Goal: Information Seeking & Learning: Learn about a topic

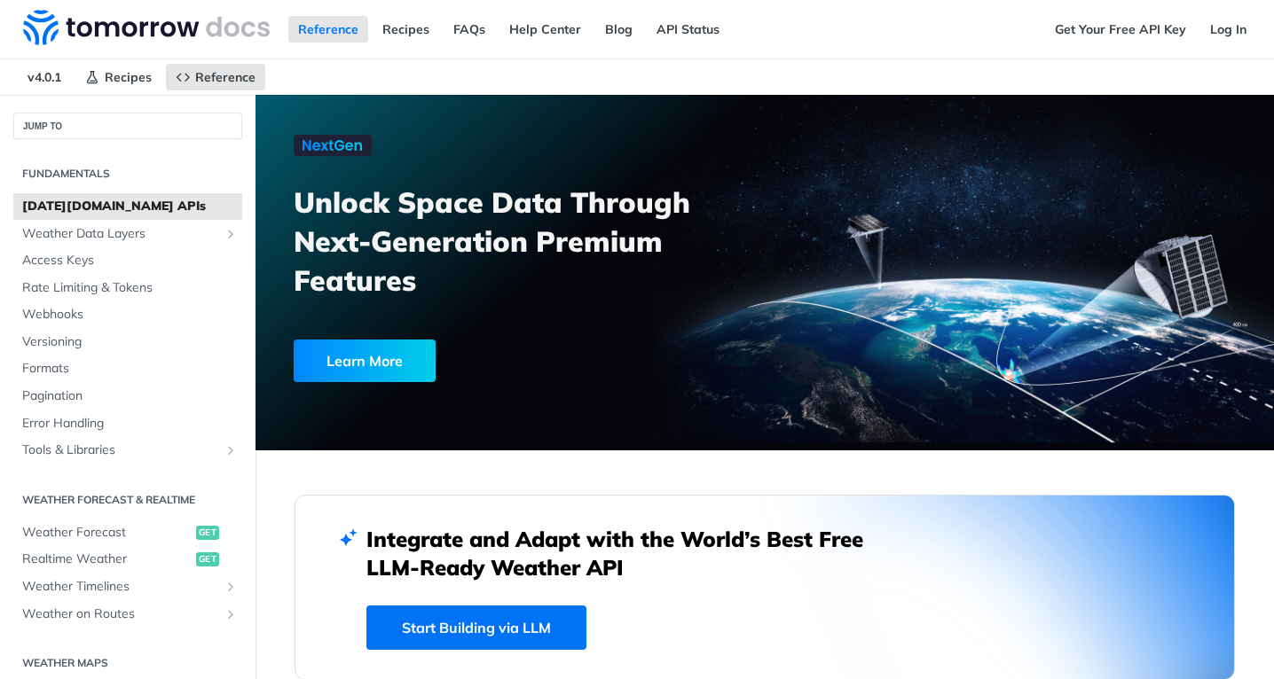
scroll to position [231, 0]
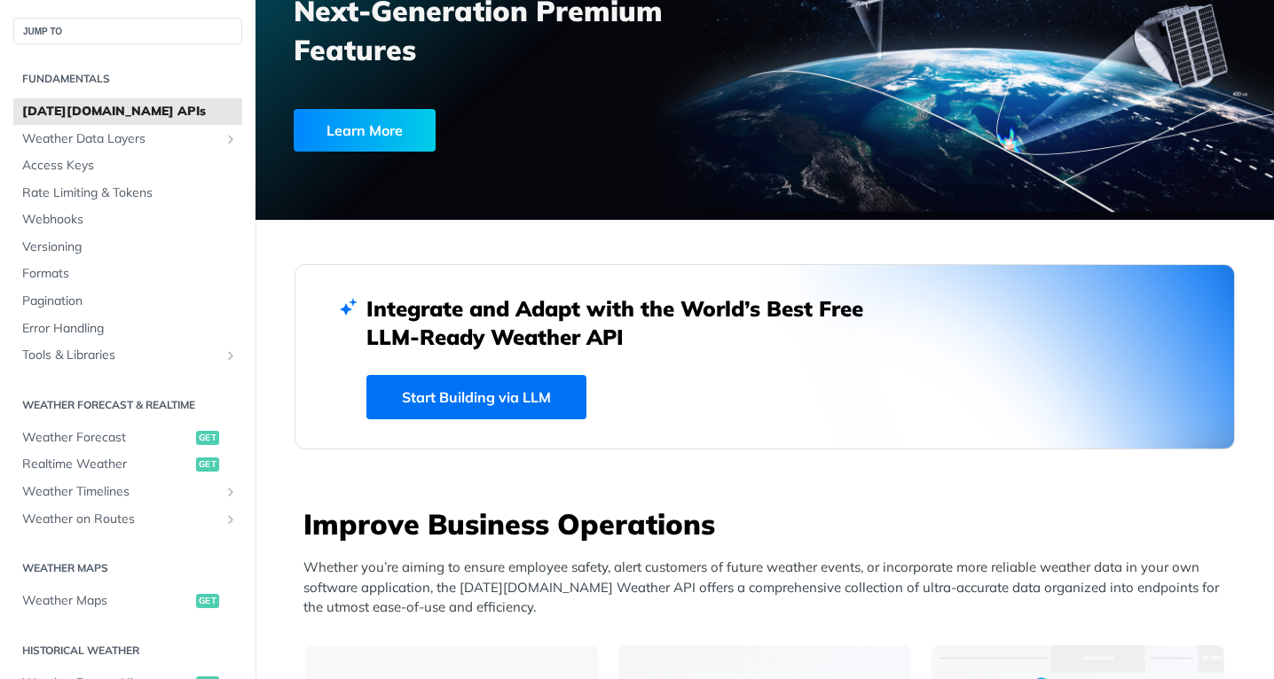
click at [531, 396] on link "Start Building via LLM" at bounding box center [476, 397] width 220 height 44
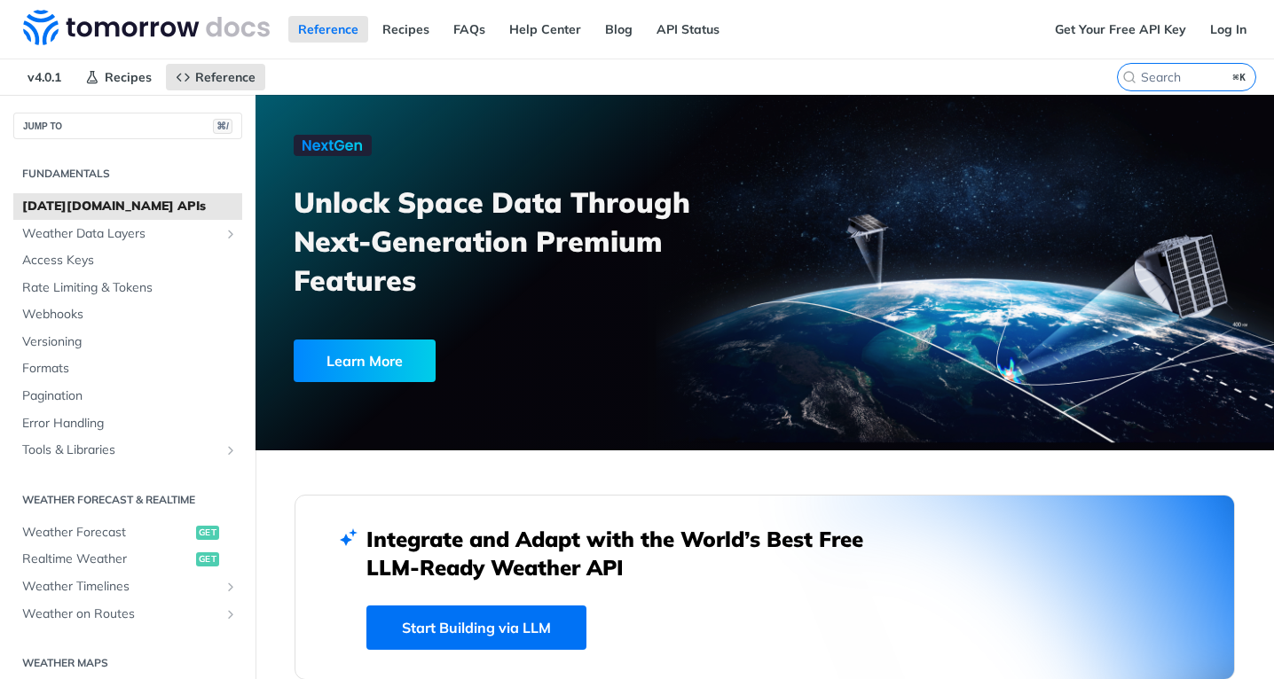
scroll to position [0, 0]
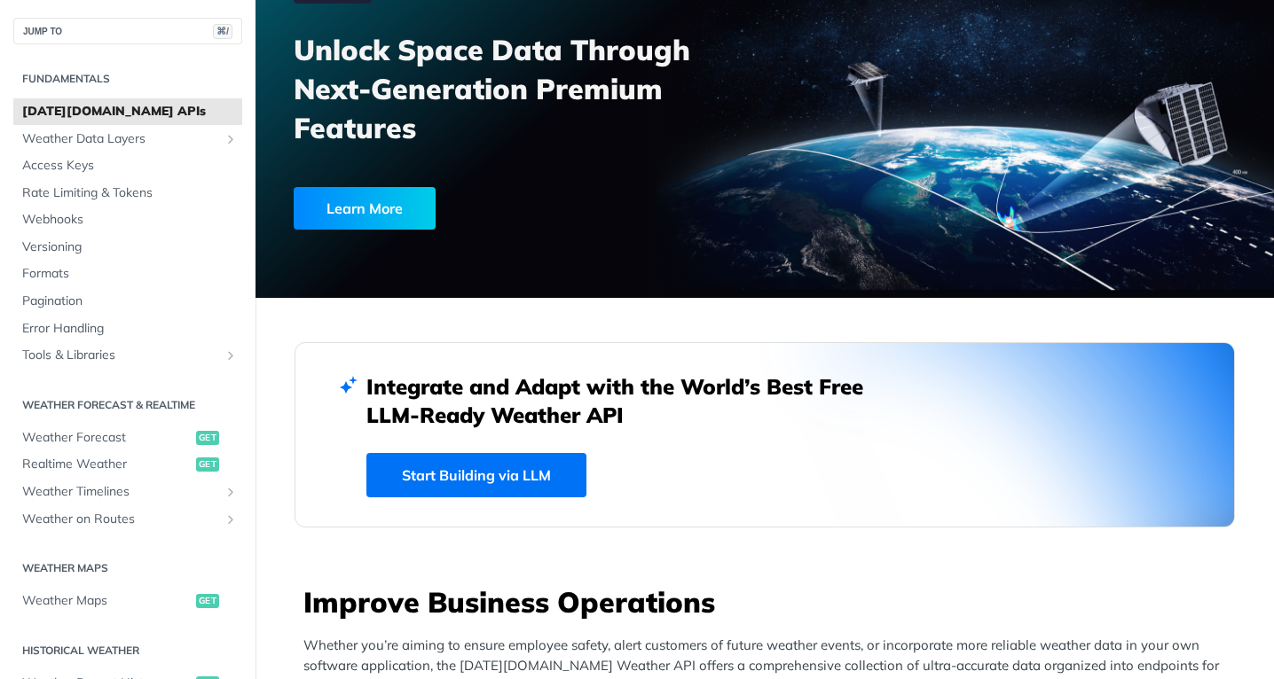
scroll to position [154, 0]
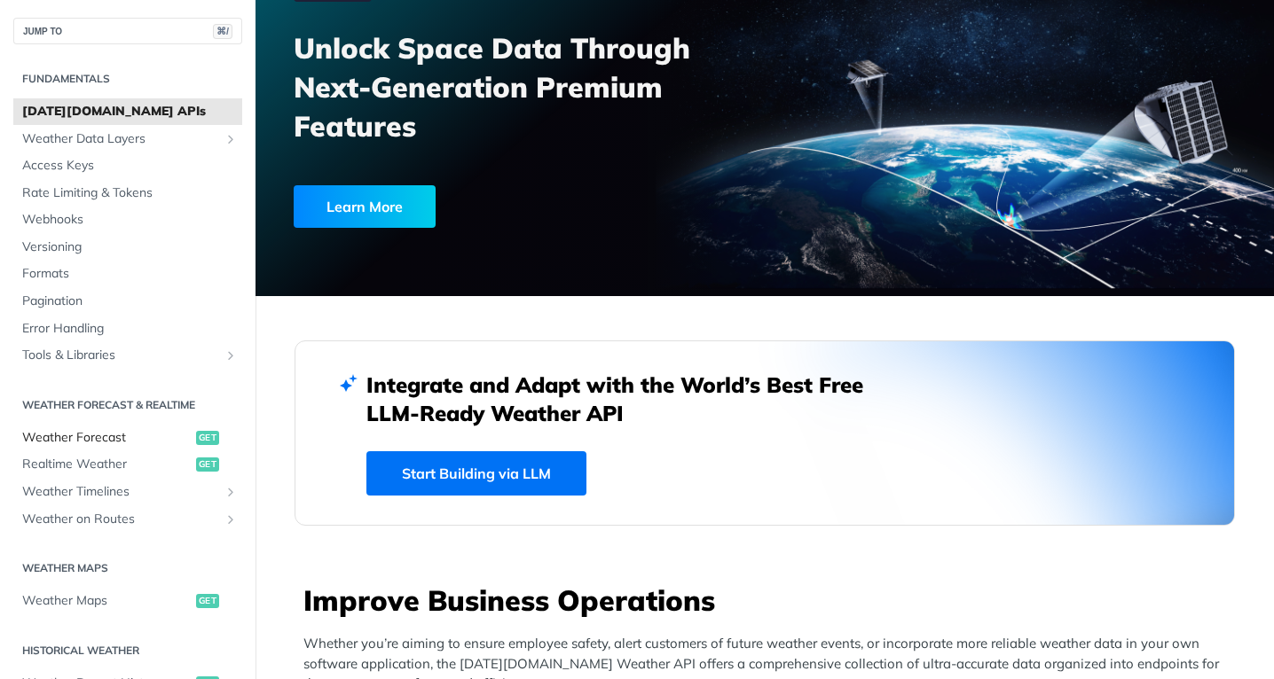
click at [135, 440] on span "Weather Forecast" at bounding box center [106, 438] width 169 height 18
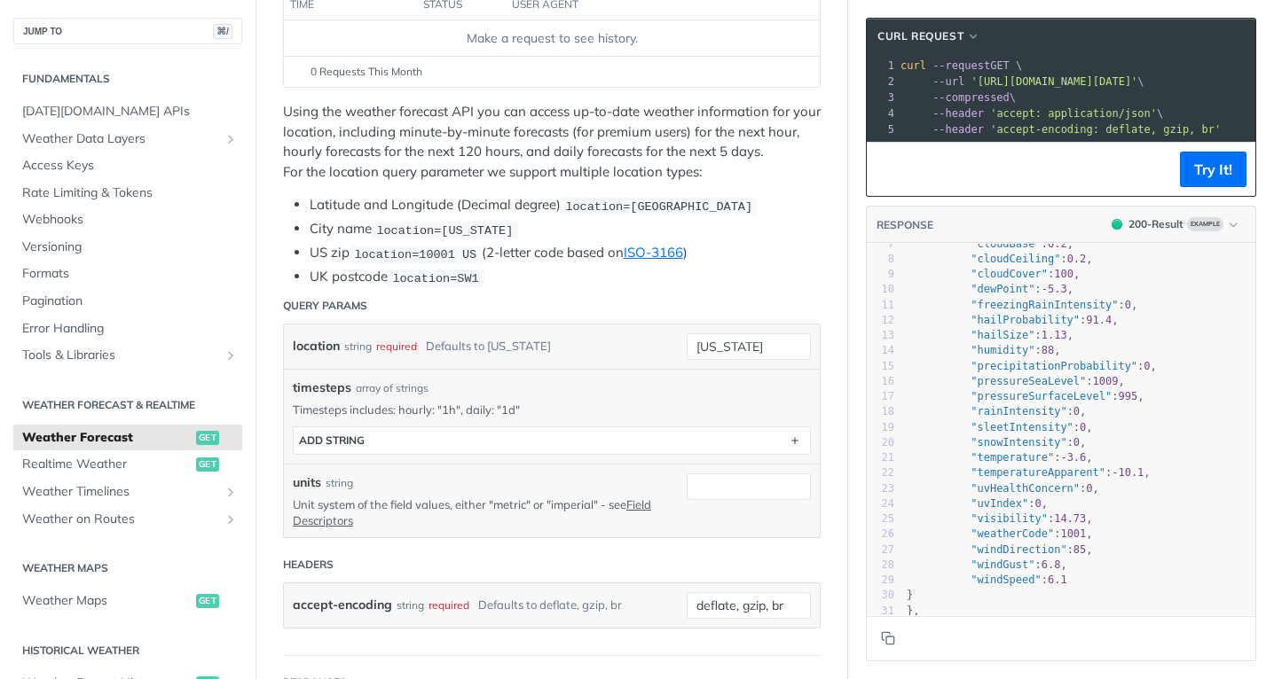
scroll to position [105, 0]
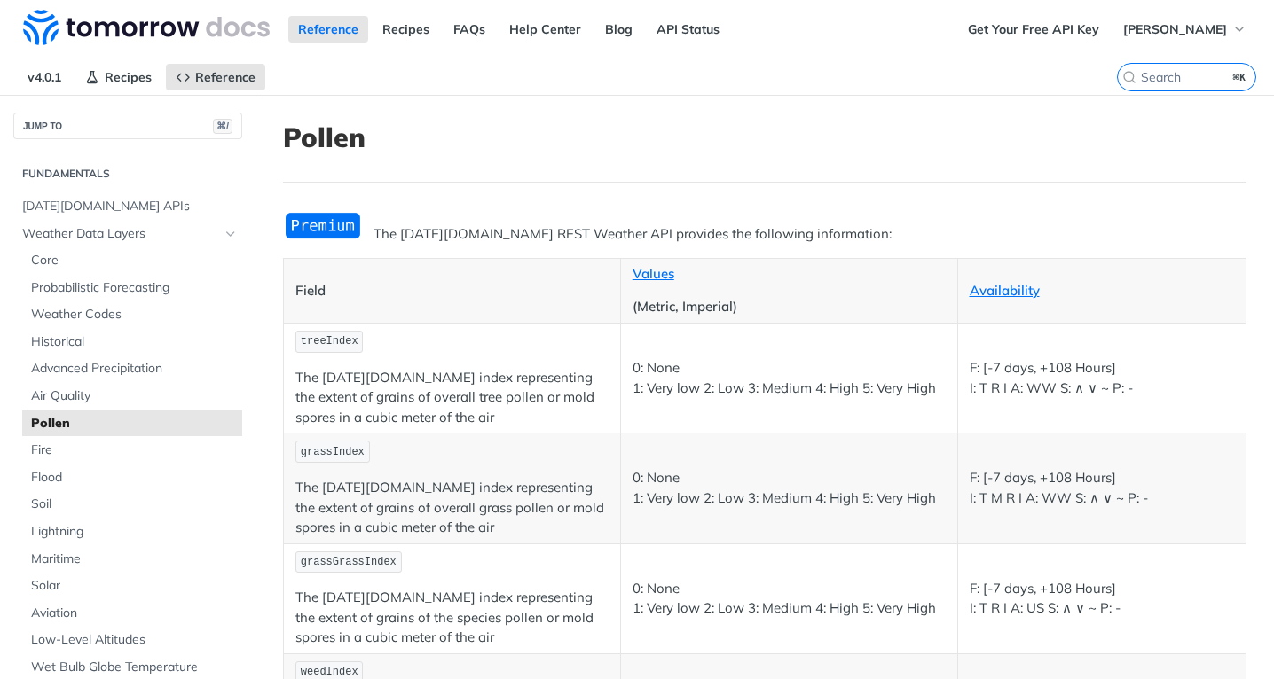
scroll to position [11, 0]
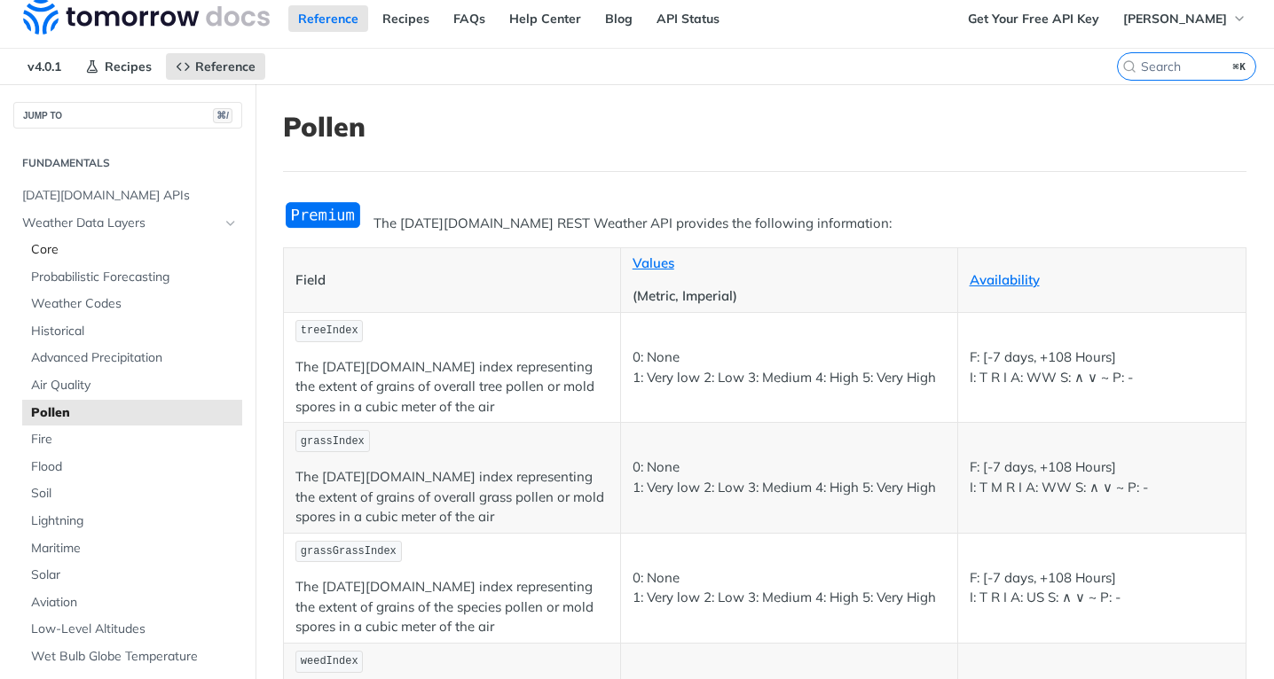
click at [110, 247] on span "Core" at bounding box center [134, 250] width 207 height 18
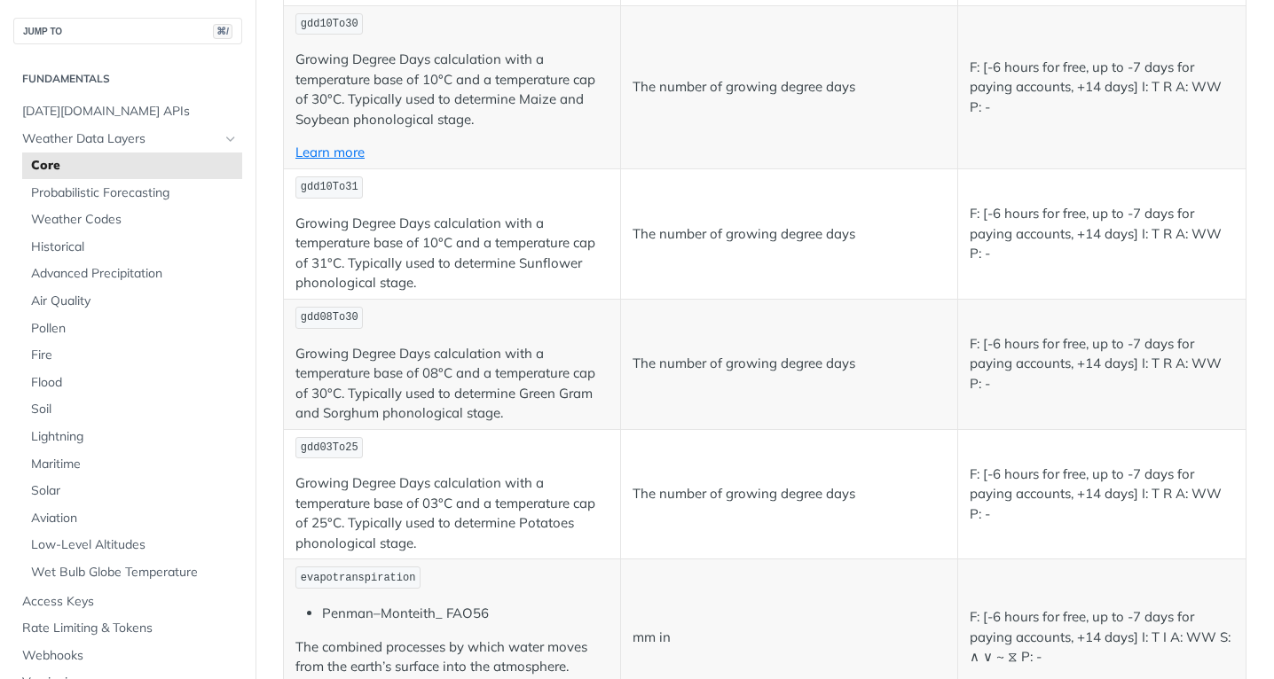
scroll to position [5815, 0]
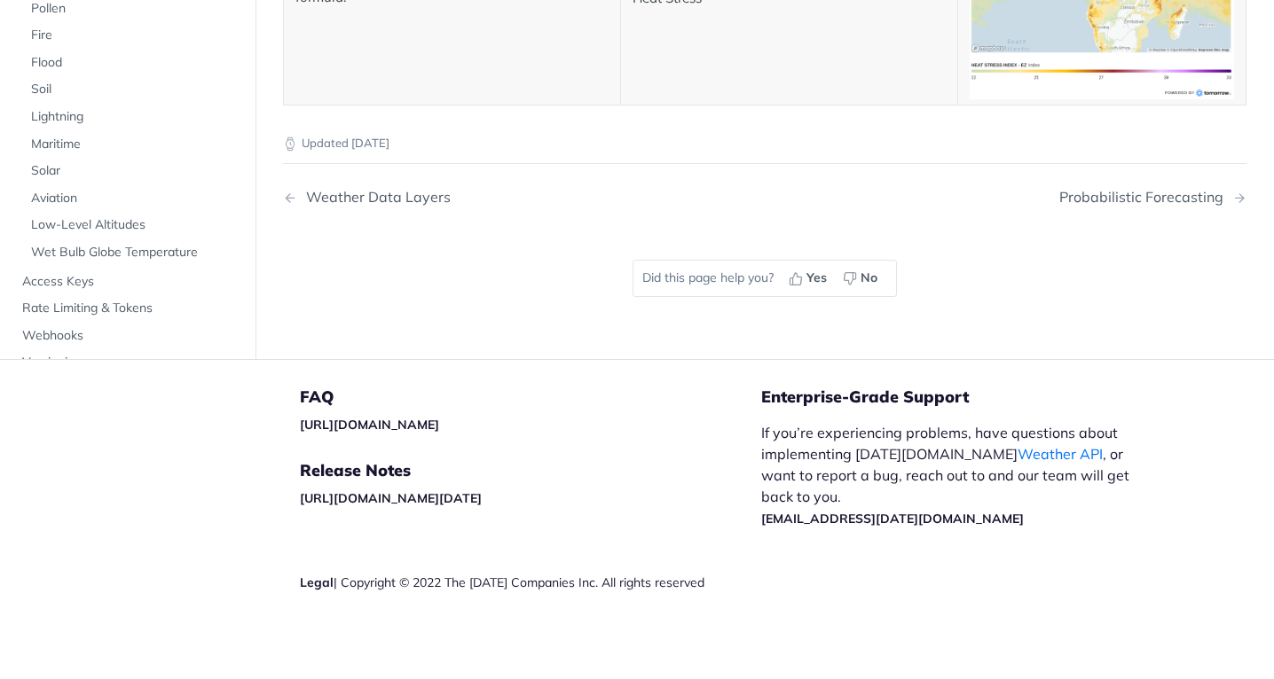
scroll to position [9239, 0]
drag, startPoint x: 349, startPoint y: 360, endPoint x: 531, endPoint y: 360, distance: 181.8
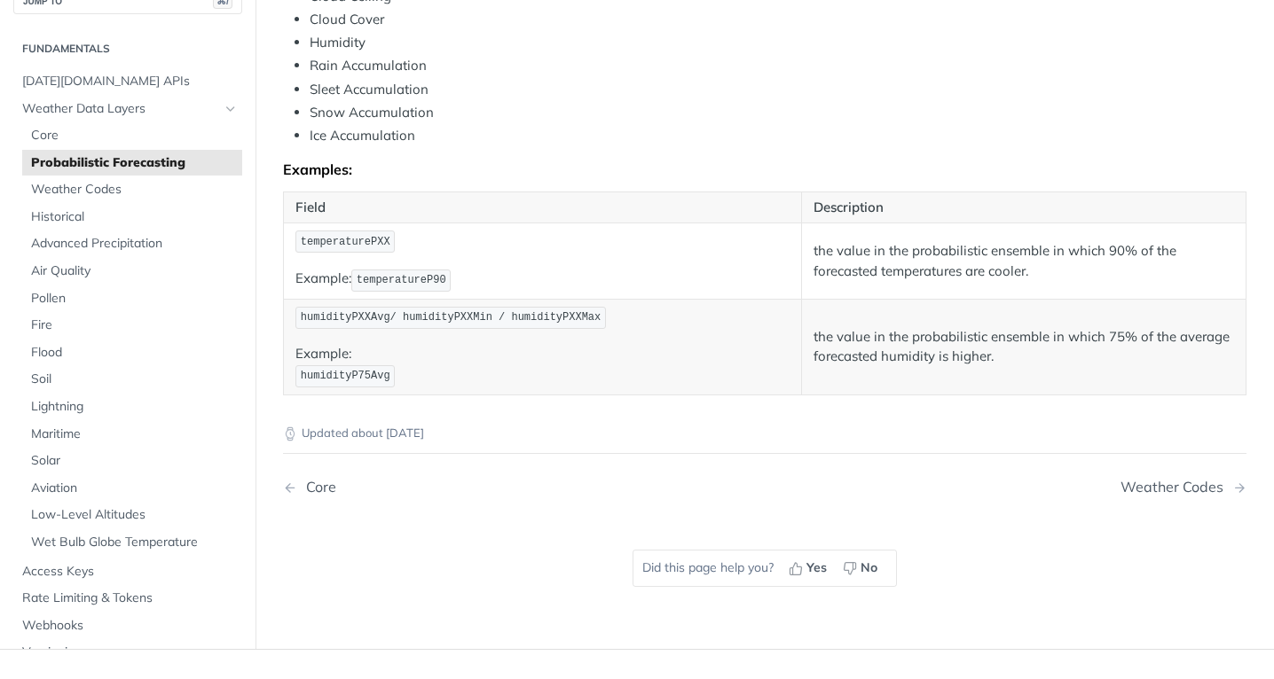
scroll to position [936, 0]
click at [50, 382] on span "Soil" at bounding box center [134, 382] width 207 height 18
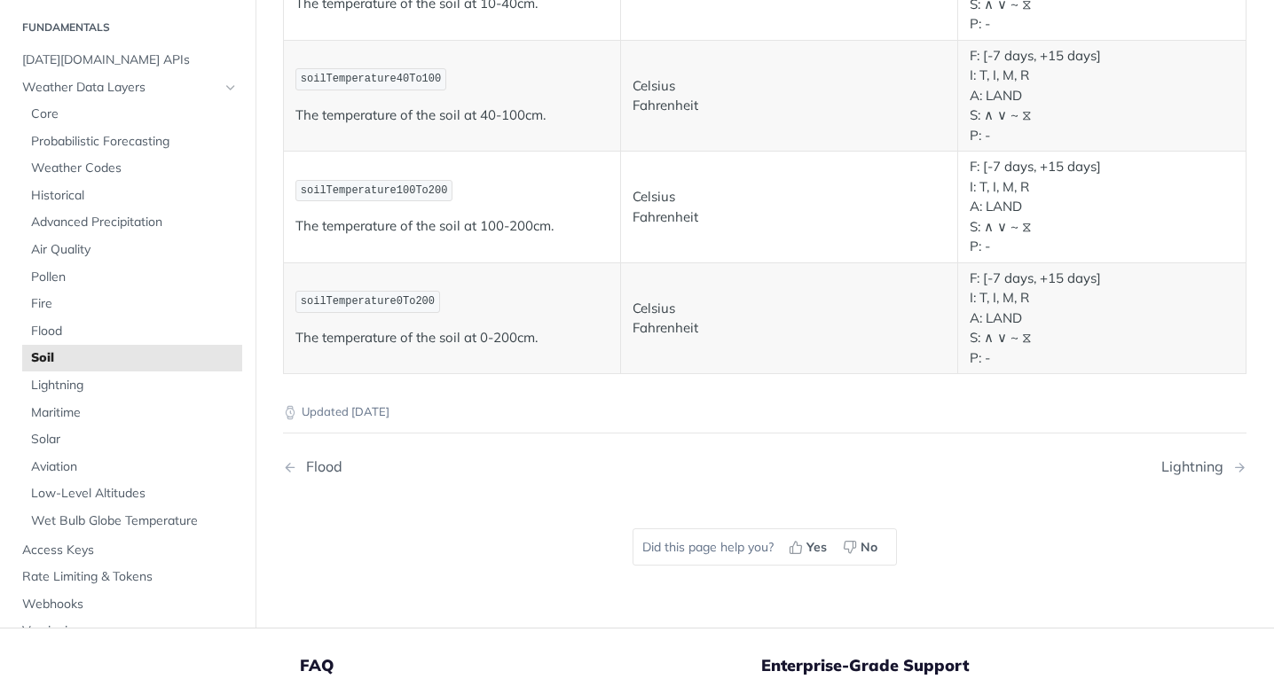
scroll to position [1111, 0]
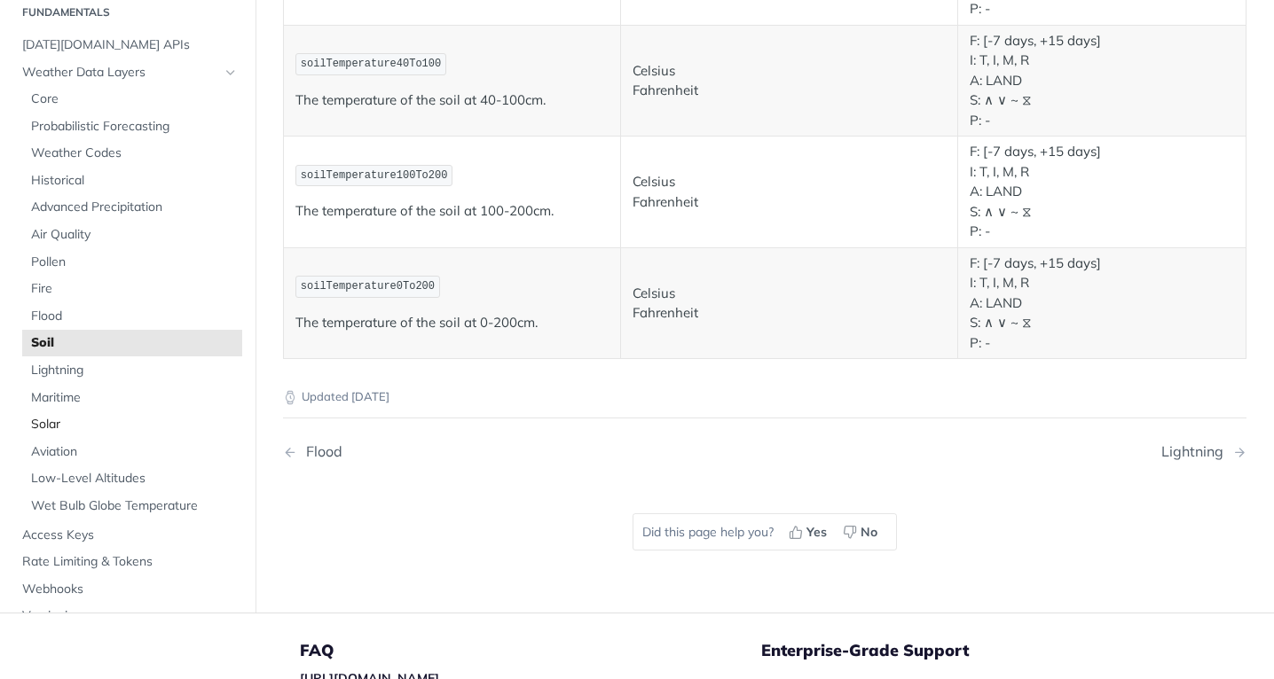
click at [79, 423] on span "Solar" at bounding box center [134, 425] width 207 height 18
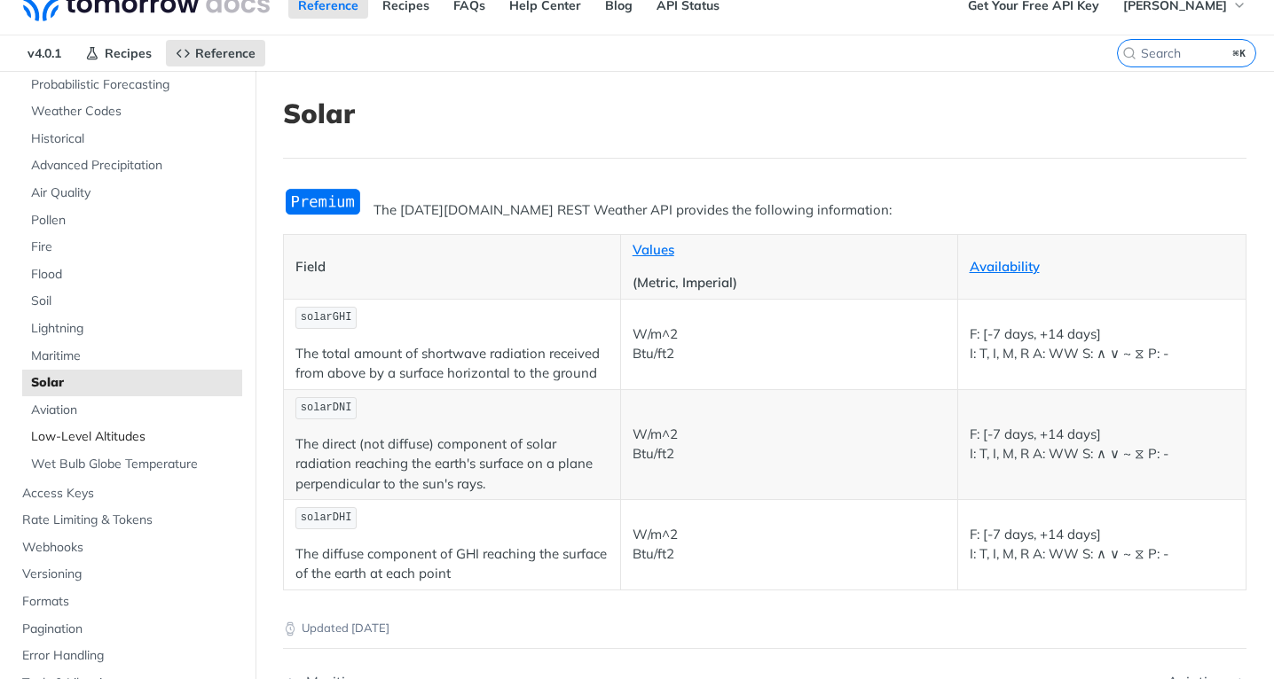
scroll to position [192, 0]
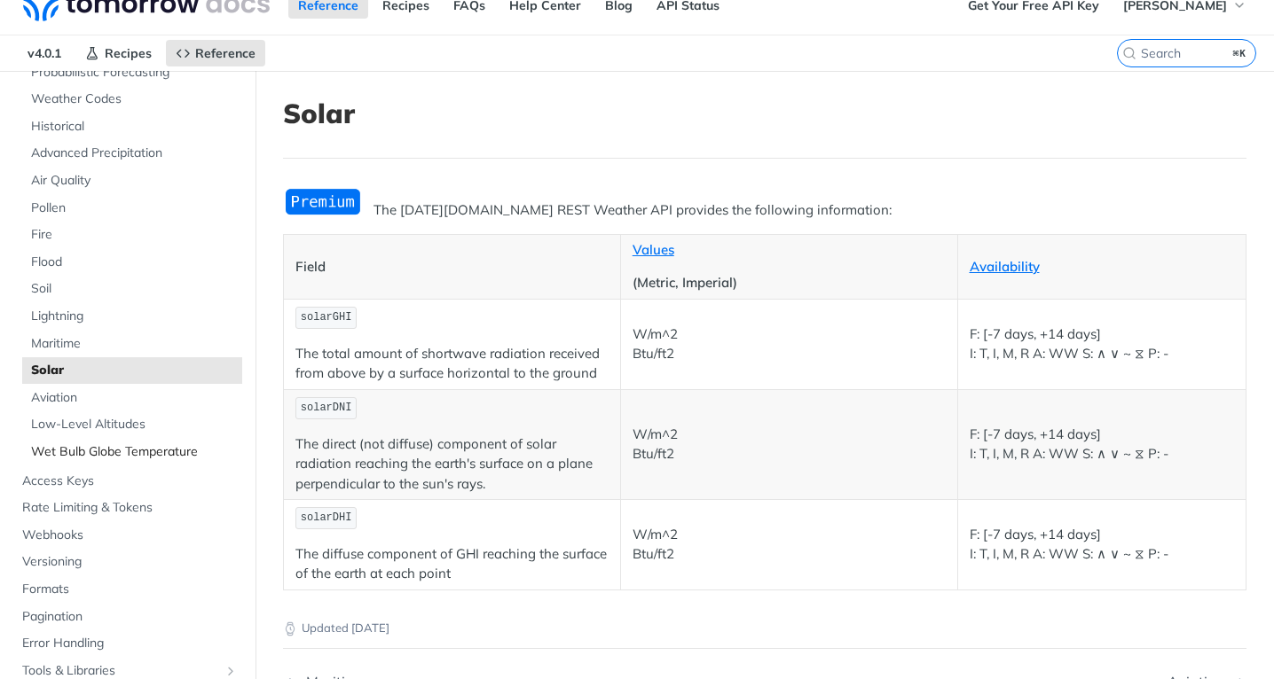
click at [145, 450] on span "Wet Bulb Globe Temperature" at bounding box center [134, 453] width 207 height 18
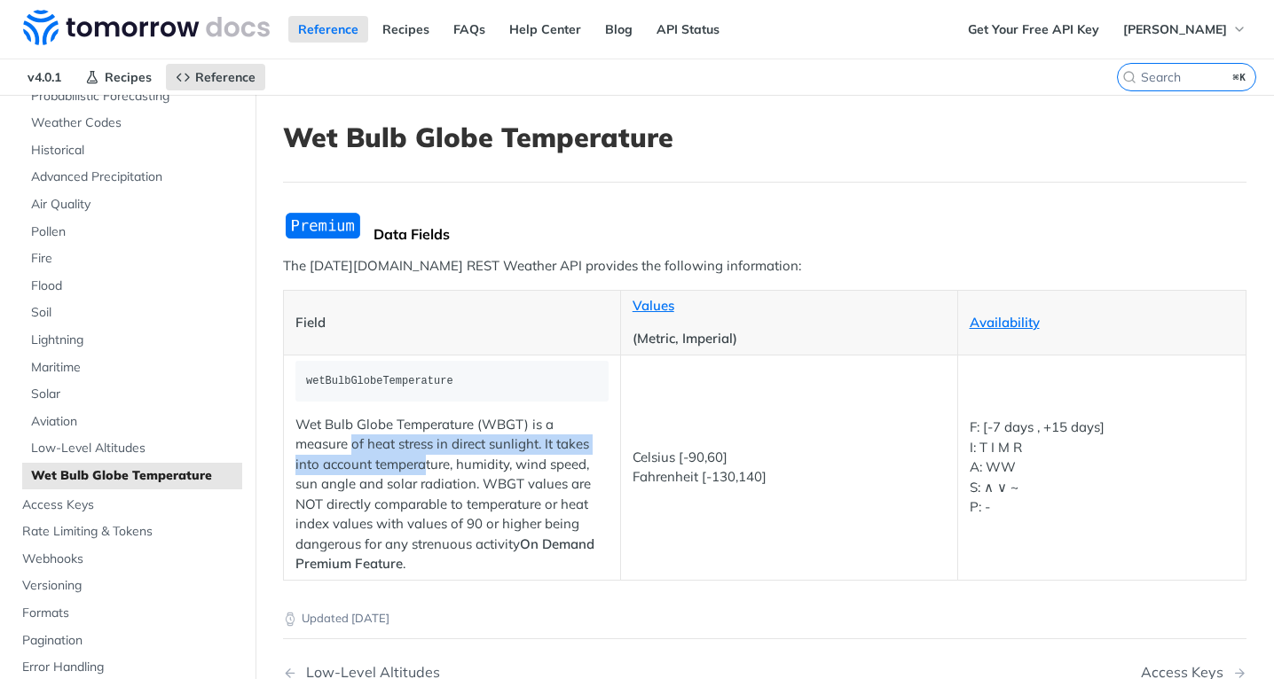
drag, startPoint x: 350, startPoint y: 448, endPoint x: 427, endPoint y: 454, distance: 76.5
click at [427, 454] on p "Wet Bulb Globe Temperature (WBGT) is a measure of heat stress in direct sunligh…" at bounding box center [451, 495] width 313 height 160
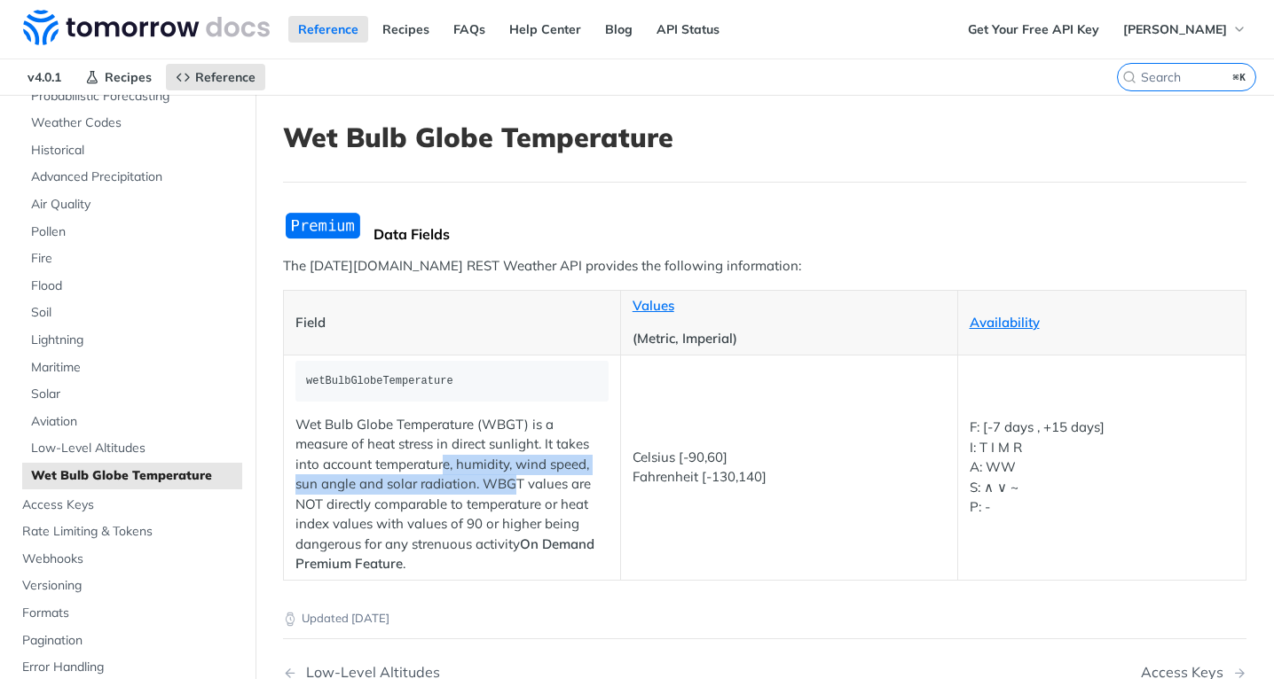
drag, startPoint x: 445, startPoint y: 469, endPoint x: 511, endPoint y: 492, distance: 69.6
click at [511, 492] on p "Wet Bulb Globe Temperature (WBGT) is a measure of heat stress in direct sunligh…" at bounding box center [451, 495] width 313 height 160
click at [529, 488] on p "Wet Bulb Globe Temperature (WBGT) is a measure of heat stress in direct sunligh…" at bounding box center [451, 495] width 313 height 160
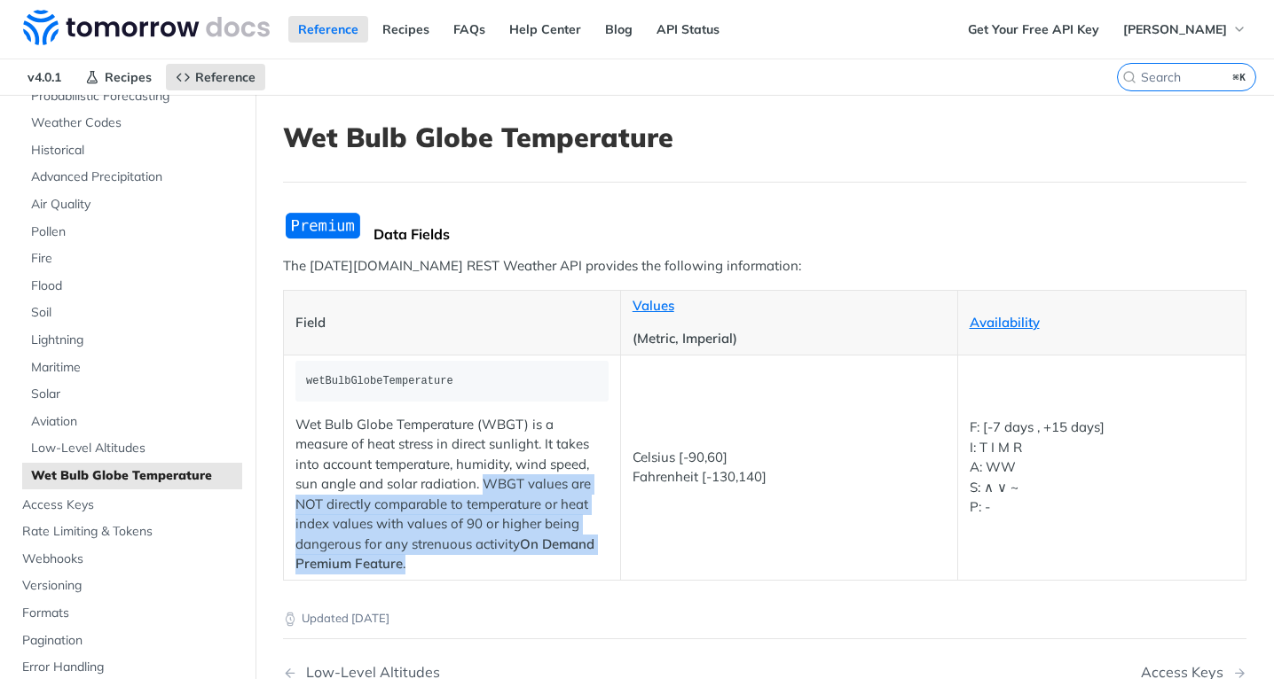
drag, startPoint x: 484, startPoint y: 484, endPoint x: 528, endPoint y: 562, distance: 89.3
click at [528, 562] on p "Wet Bulb Globe Temperature (WBGT) is a measure of heat stress in direct sunligh…" at bounding box center [451, 495] width 313 height 160
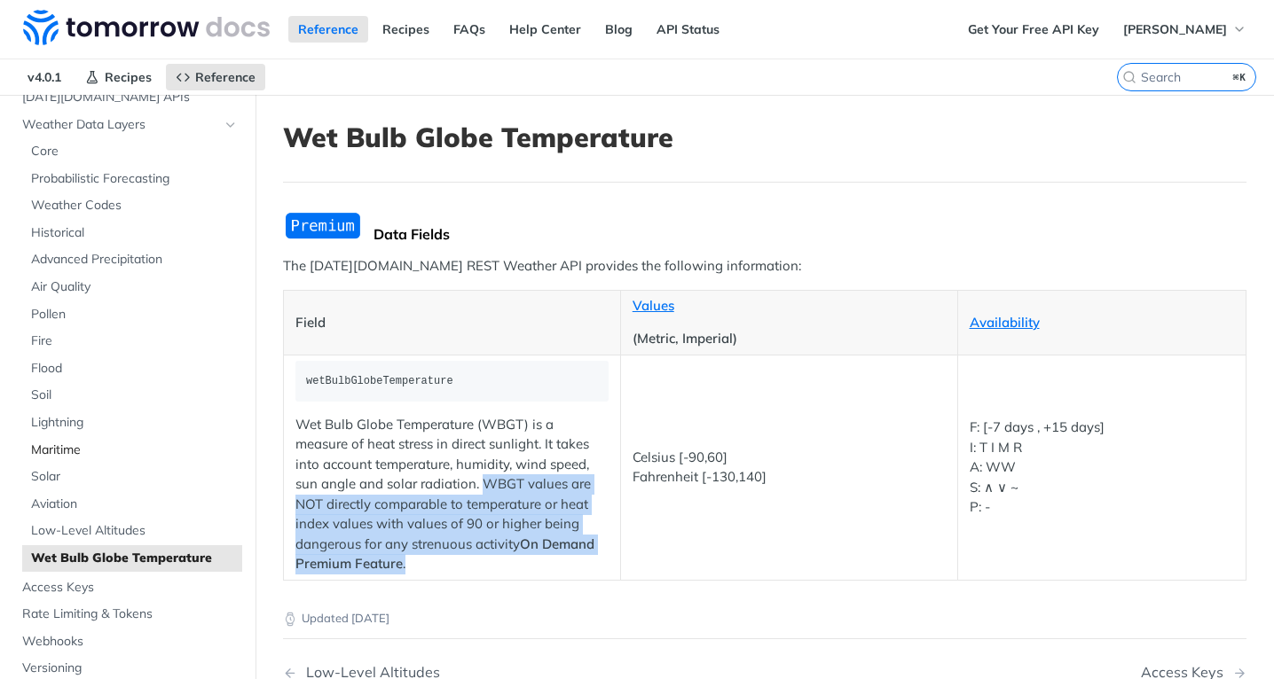
scroll to position [107, 0]
click at [98, 365] on span "Flood" at bounding box center [134, 371] width 207 height 18
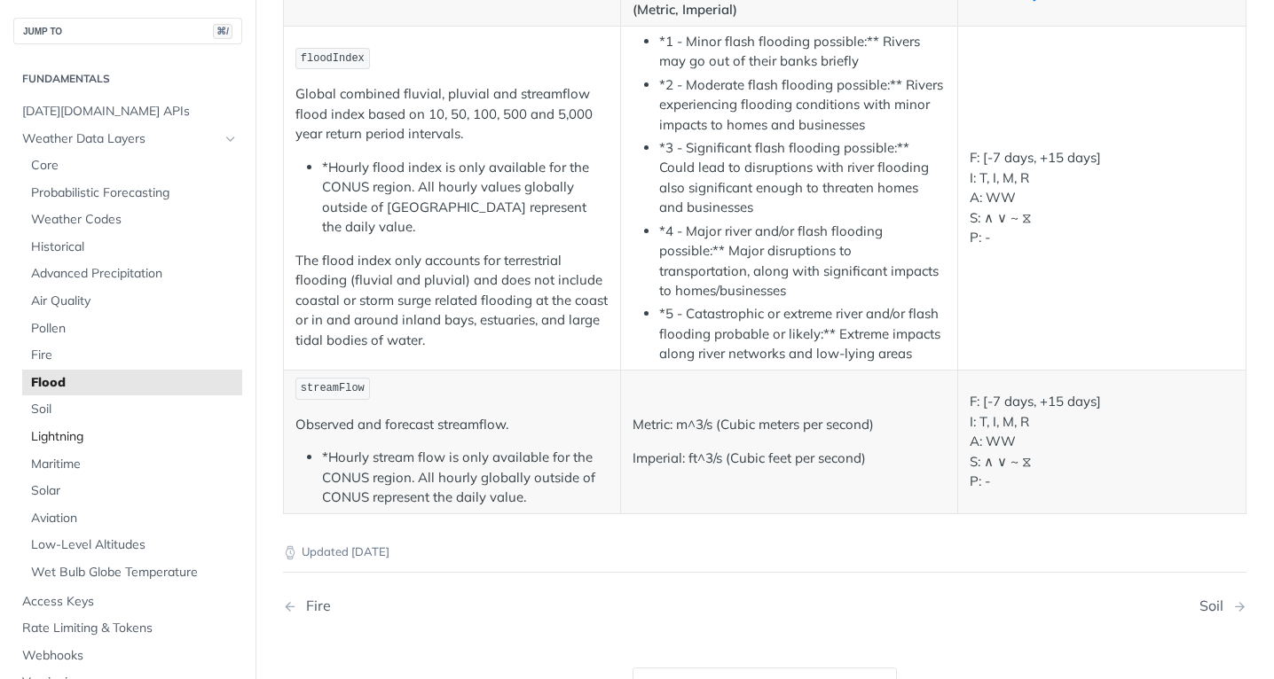
click at [87, 331] on span "Pollen" at bounding box center [134, 329] width 207 height 18
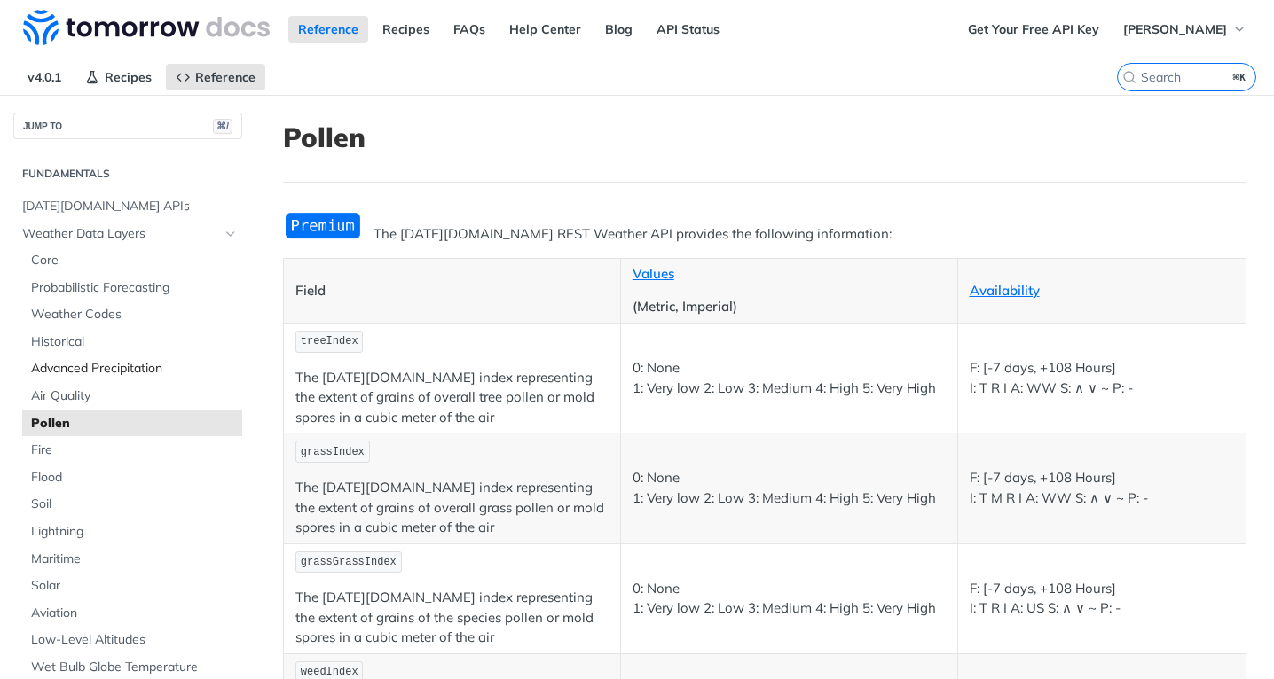
click at [92, 364] on span "Advanced Precipitation" at bounding box center [134, 369] width 207 height 18
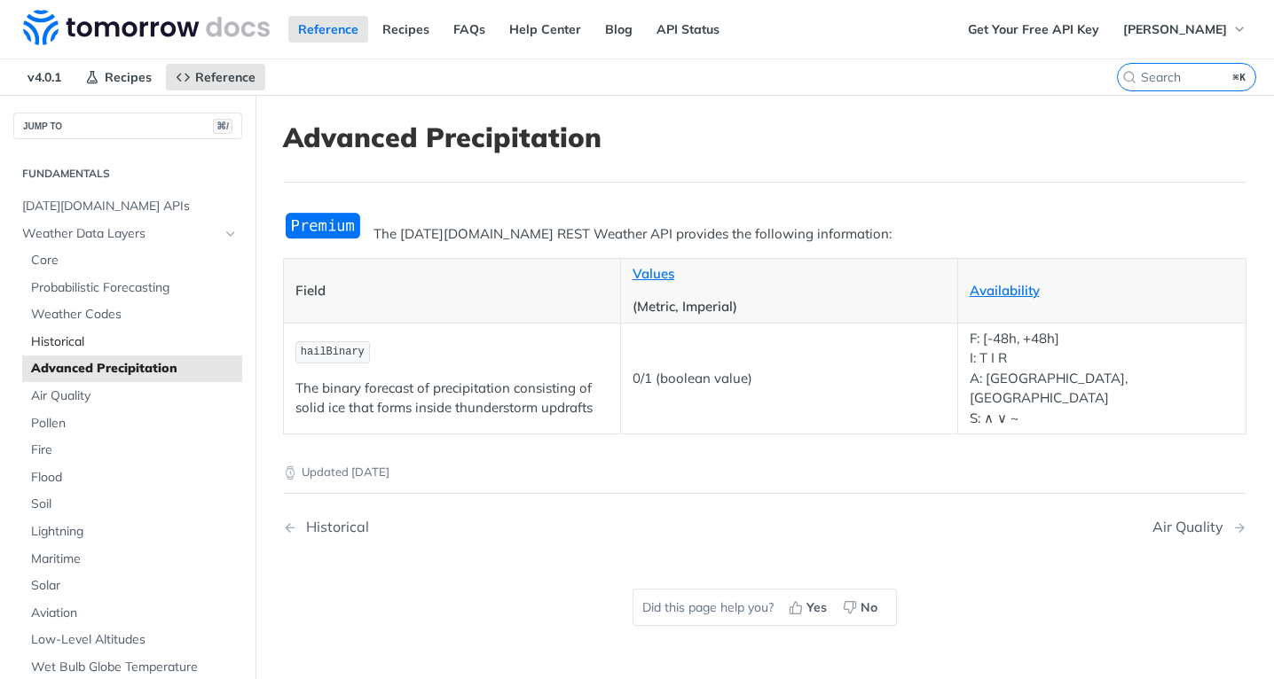
click at [115, 347] on span "Historical" at bounding box center [134, 343] width 207 height 18
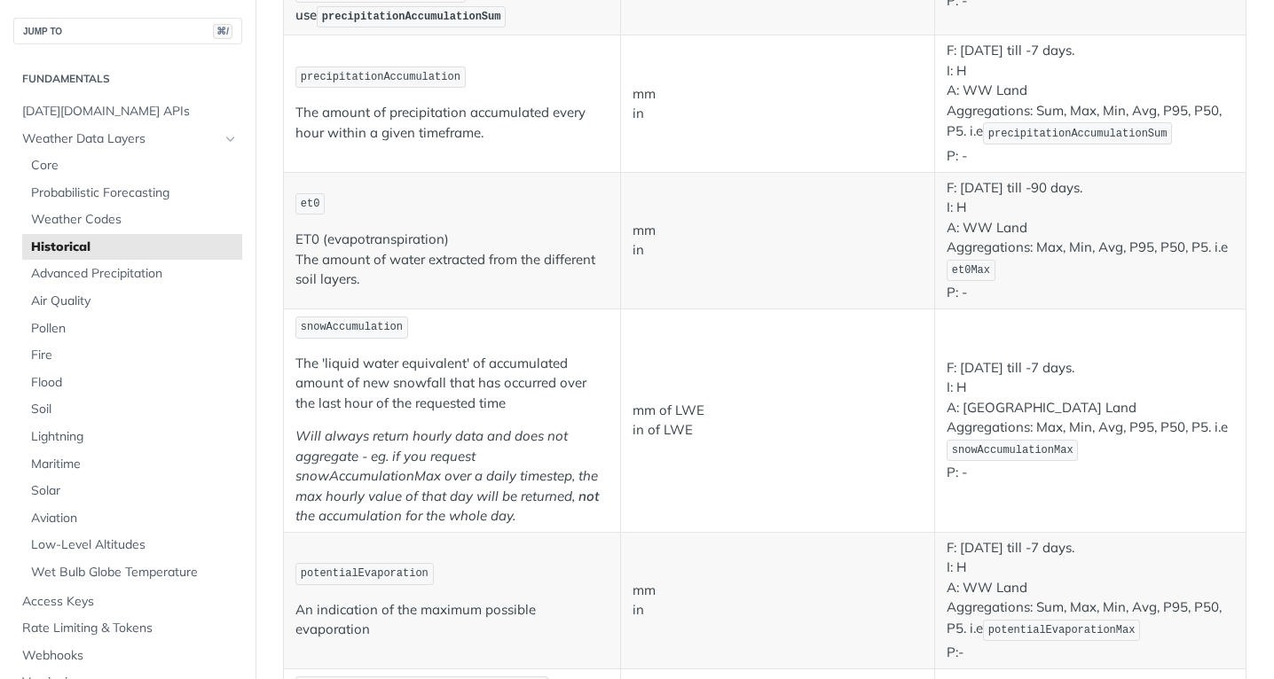
scroll to position [1648, 0]
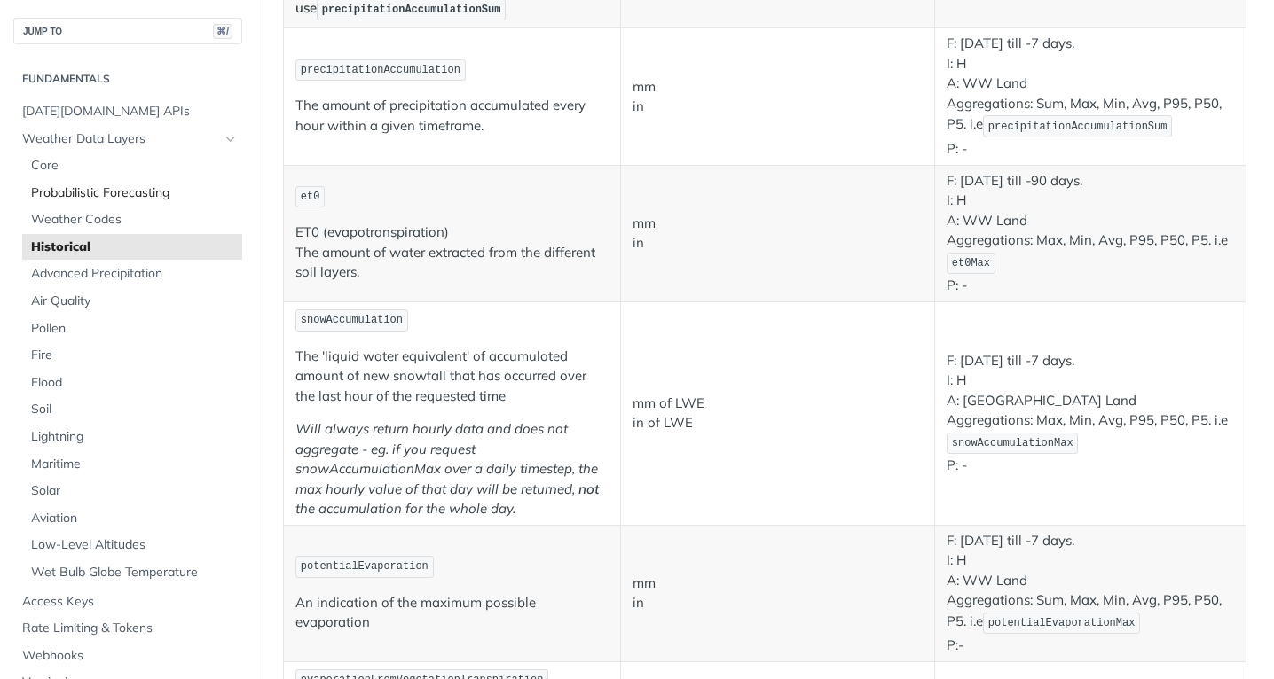
click at [127, 198] on span "Probabilistic Forecasting" at bounding box center [134, 193] width 207 height 18
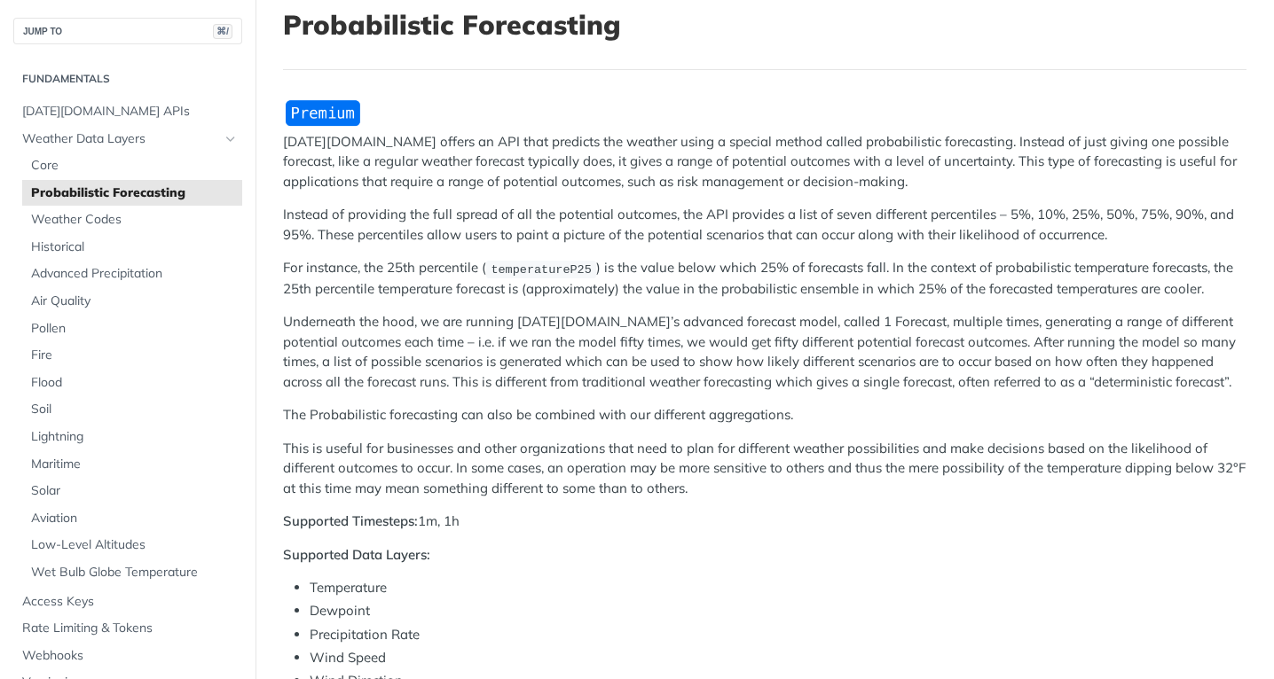
scroll to position [106, 0]
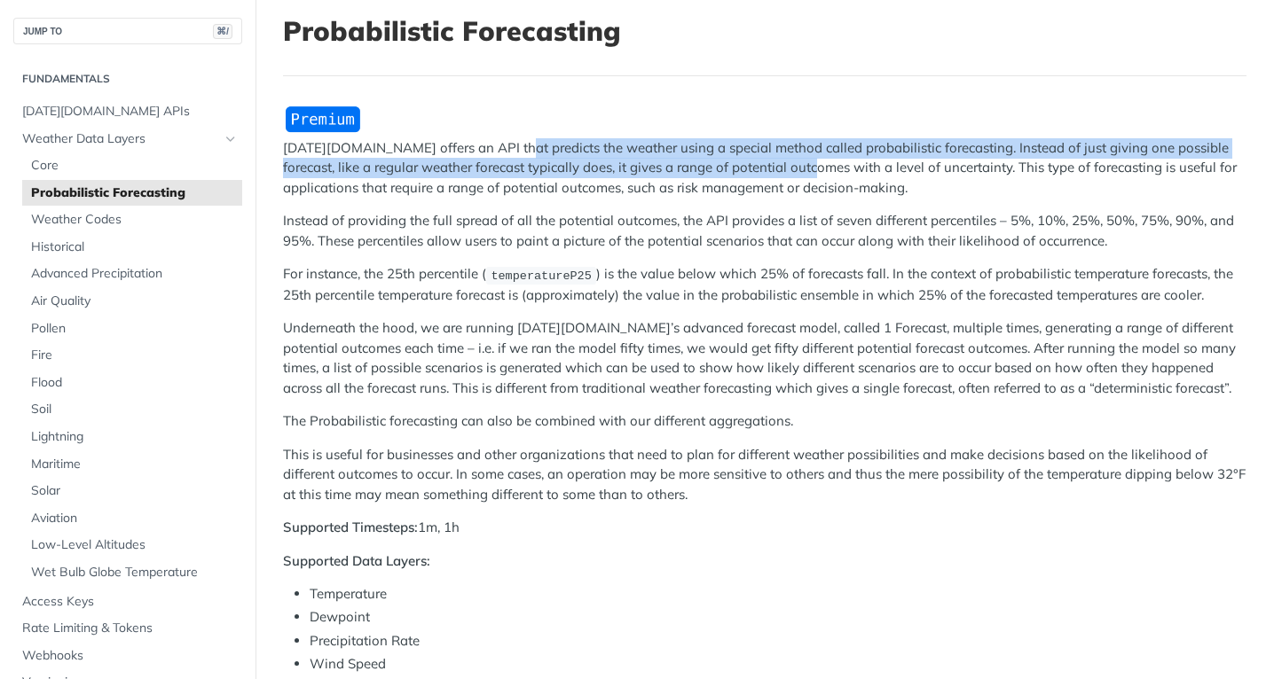
drag, startPoint x: 504, startPoint y: 151, endPoint x: 791, endPoint y: 161, distance: 287.6
click at [791, 161] on p "Tomorrow.io offers an API that predicts the weather using a special method call…" at bounding box center [764, 168] width 963 height 60
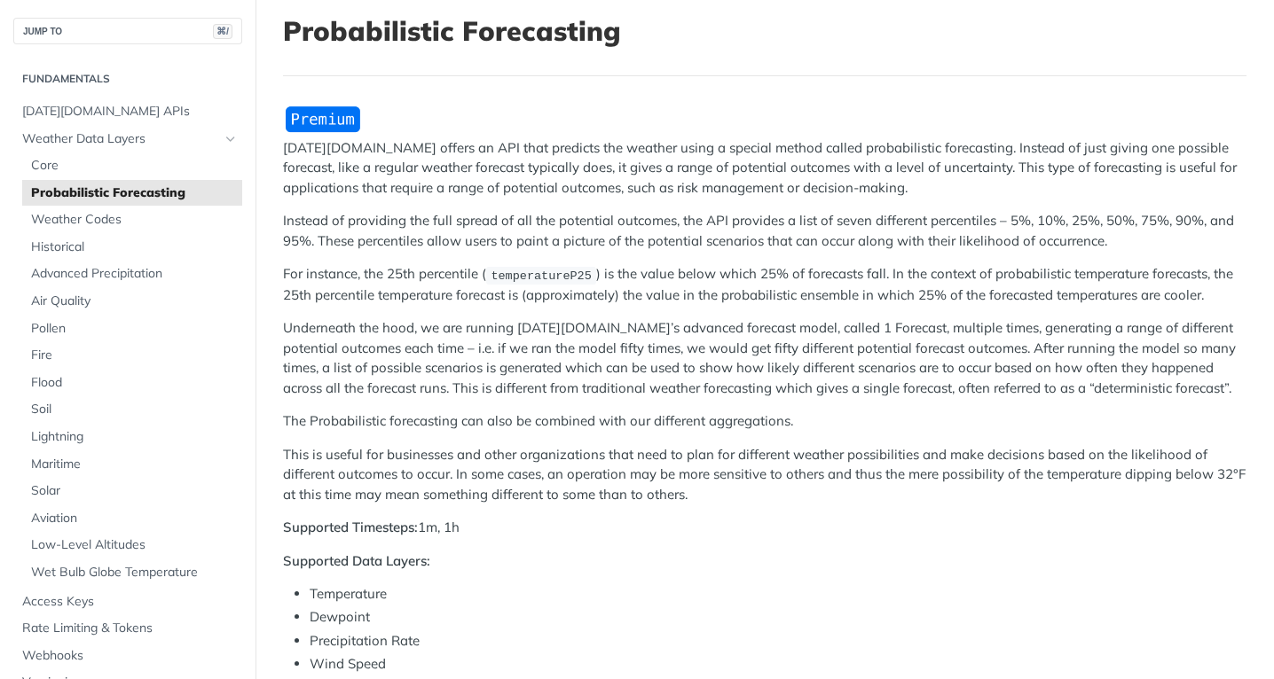
click at [851, 157] on p "Tomorrow.io offers an API that predicts the weather using a special method call…" at bounding box center [764, 168] width 963 height 60
drag, startPoint x: 860, startPoint y: 150, endPoint x: 970, endPoint y: 155, distance: 110.1
click at [970, 155] on p "Tomorrow.io offers an API that predicts the weather using a special method call…" at bounding box center [764, 168] width 963 height 60
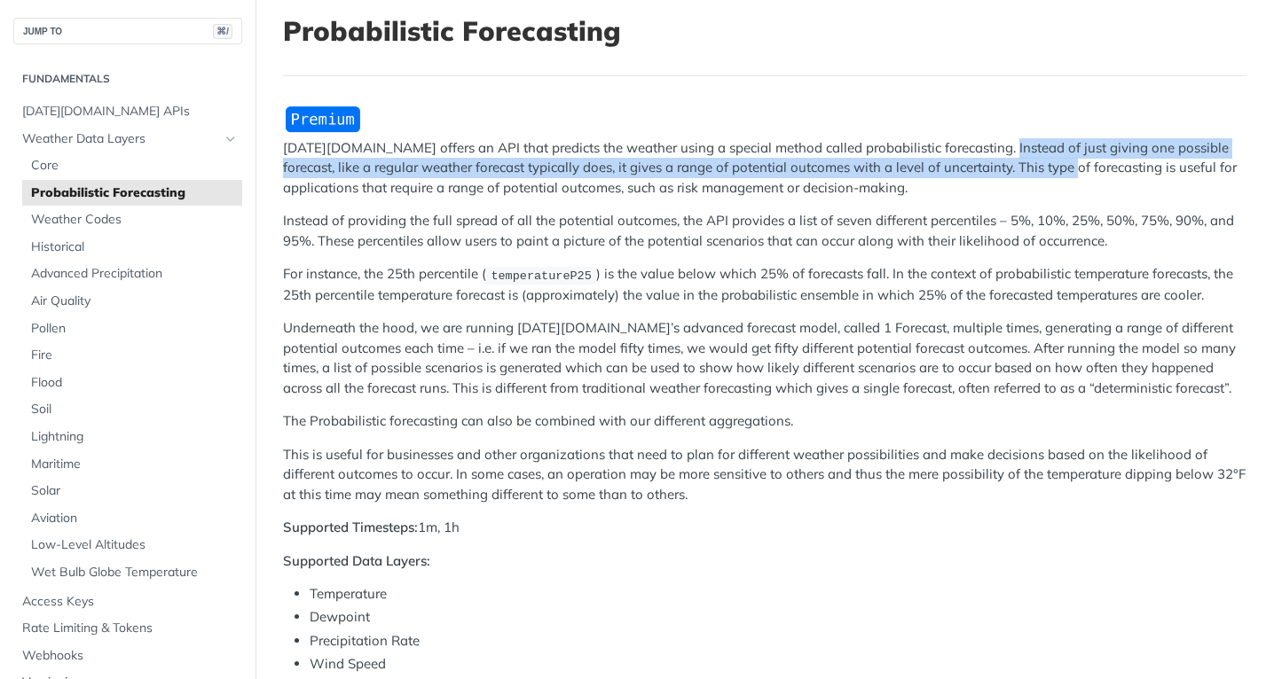
drag, startPoint x: 992, startPoint y: 149, endPoint x: 1042, endPoint y: 173, distance: 55.9
click at [1042, 173] on p "Tomorrow.io offers an API that predicts the weather using a special method call…" at bounding box center [764, 168] width 963 height 60
click at [512, 168] on p "Tomorrow.io offers an API that predicts the weather using a special method call…" at bounding box center [764, 168] width 963 height 60
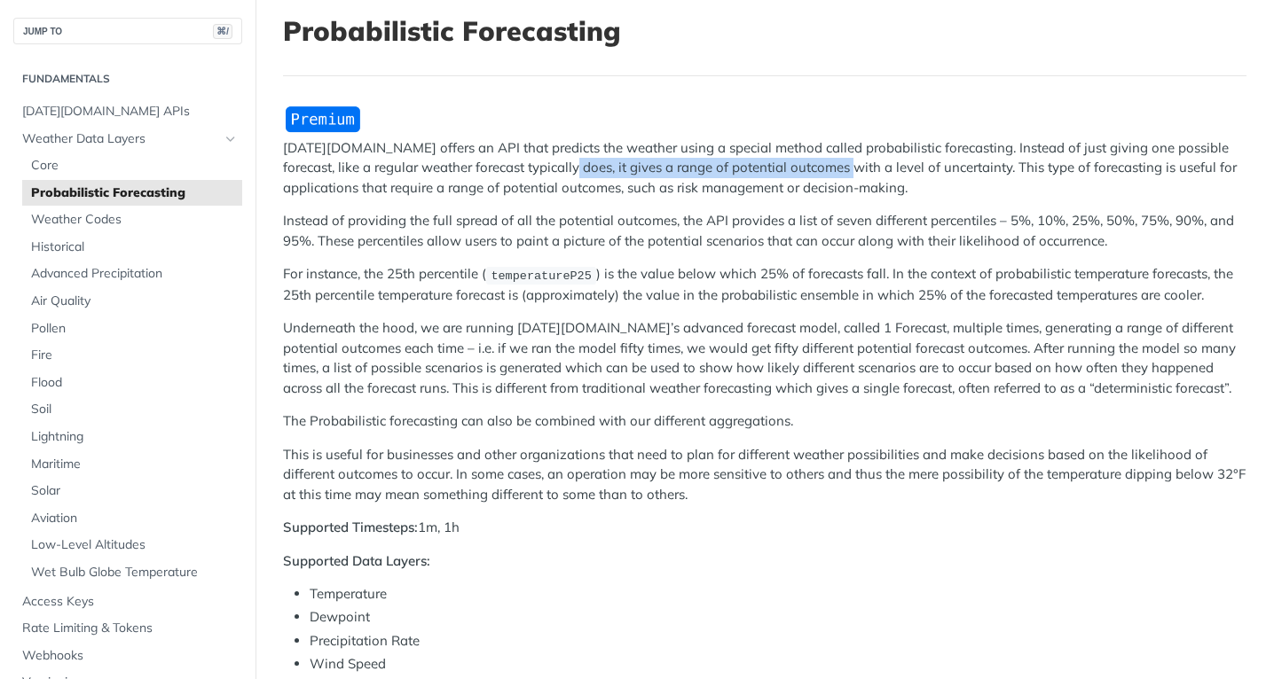
drag, startPoint x: 545, startPoint y: 169, endPoint x: 821, endPoint y: 177, distance: 276.9
click at [821, 177] on p "Tomorrow.io offers an API that predicts the weather using a special method call…" at bounding box center [764, 168] width 963 height 60
click at [54, 355] on span "Fire" at bounding box center [134, 356] width 207 height 18
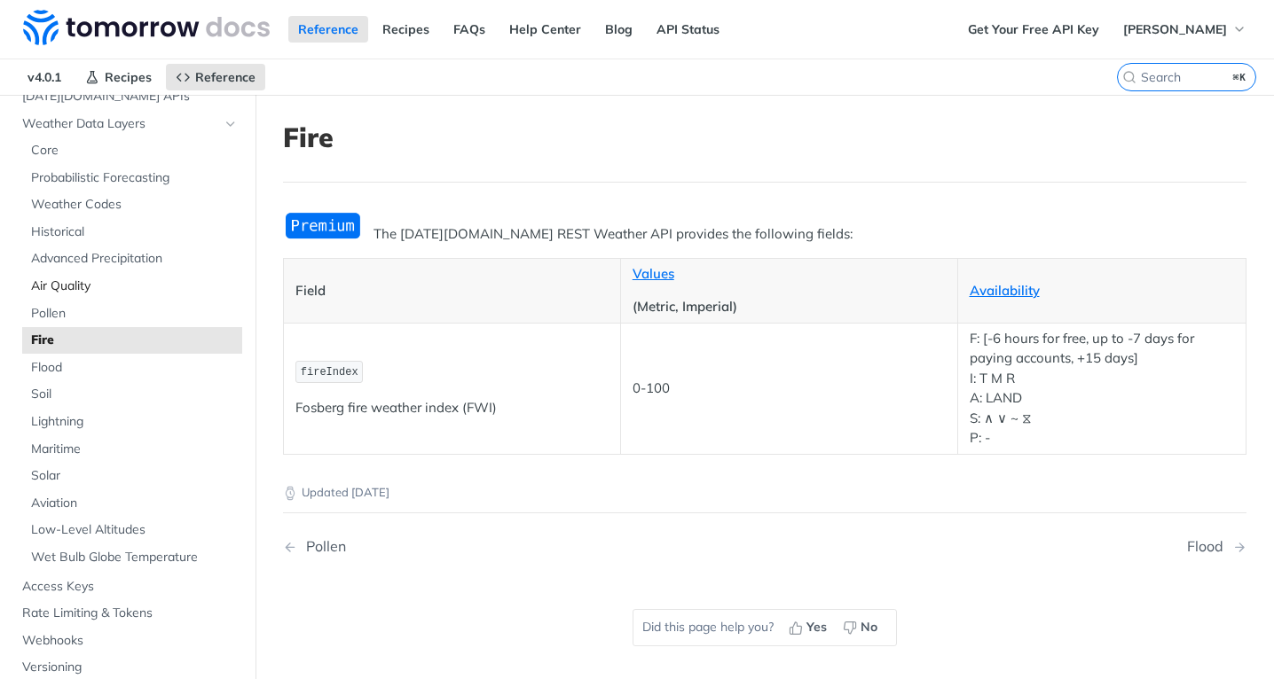
scroll to position [114, 0]
click at [82, 475] on span "Solar" at bounding box center [134, 473] width 207 height 18
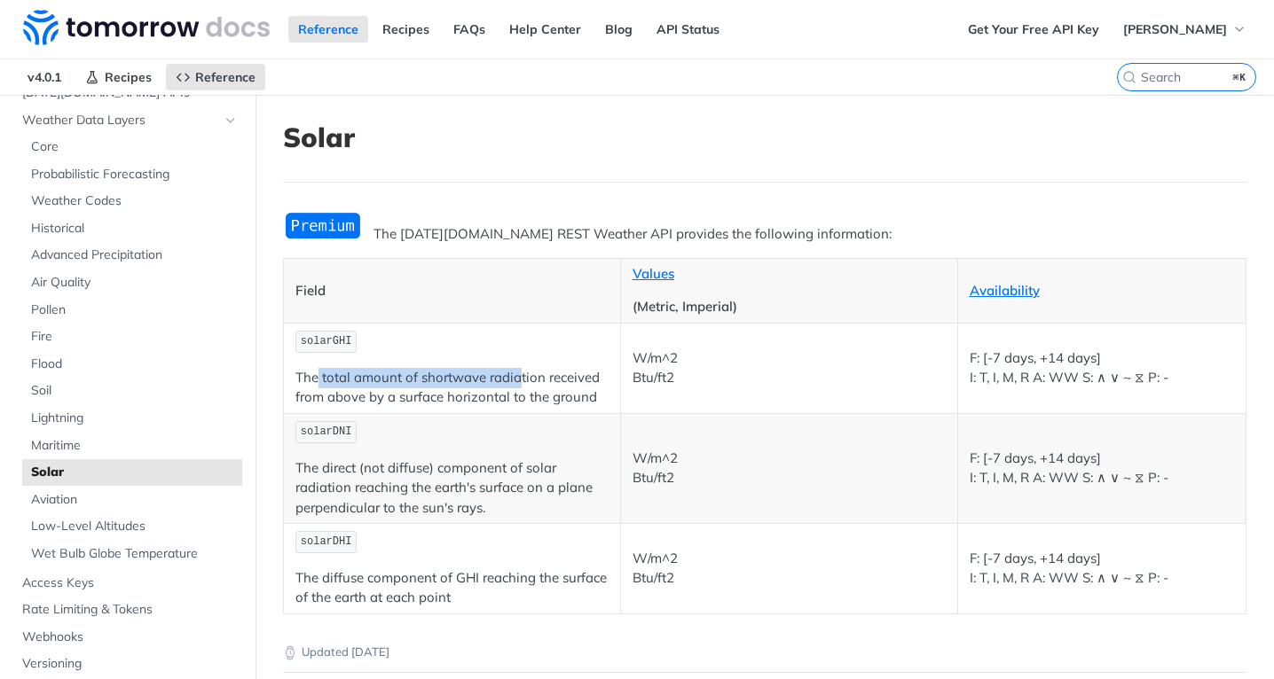
drag, startPoint x: 318, startPoint y: 380, endPoint x: 521, endPoint y: 387, distance: 203.3
click at [521, 387] on p "The total amount of shortwave radiation received from above by a surface horizo…" at bounding box center [451, 388] width 313 height 40
drag, startPoint x: 315, startPoint y: 577, endPoint x: 409, endPoint y: 585, distance: 94.4
click at [409, 585] on p "The diffuse component of GHI reaching the surface of the earth at each point" at bounding box center [451, 589] width 313 height 40
click at [143, 175] on span "Probabilistic Forecasting" at bounding box center [134, 175] width 207 height 18
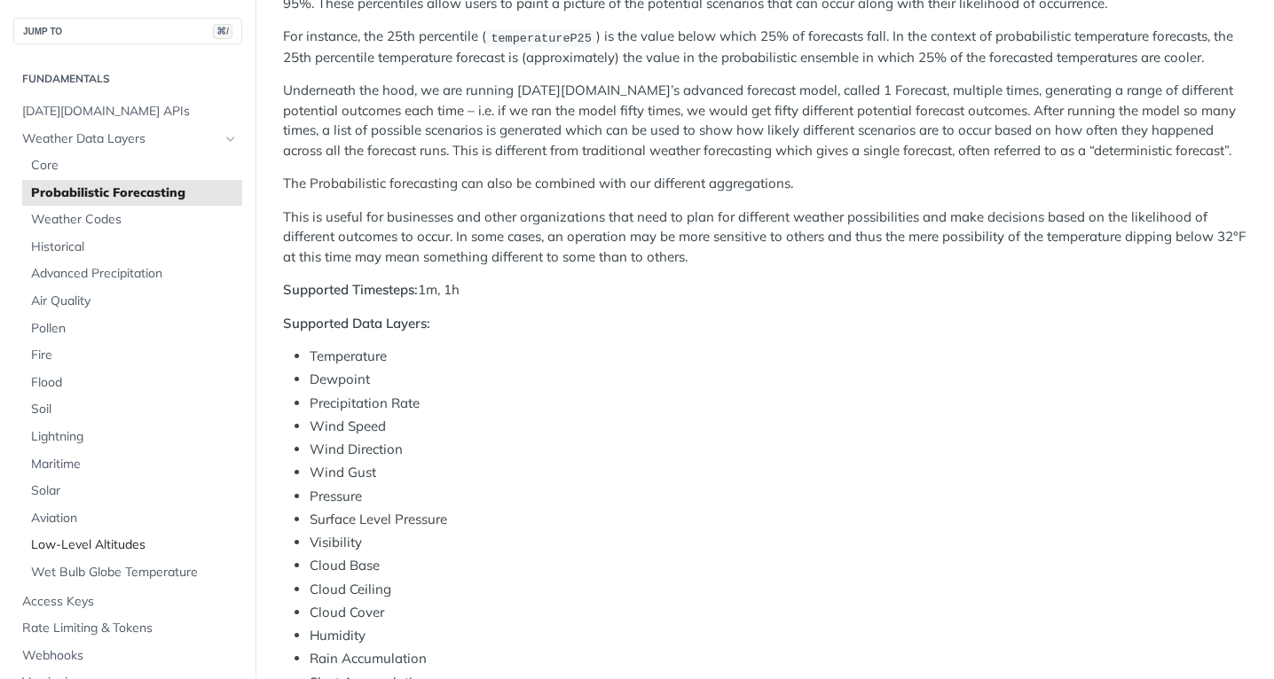
scroll to position [263, 0]
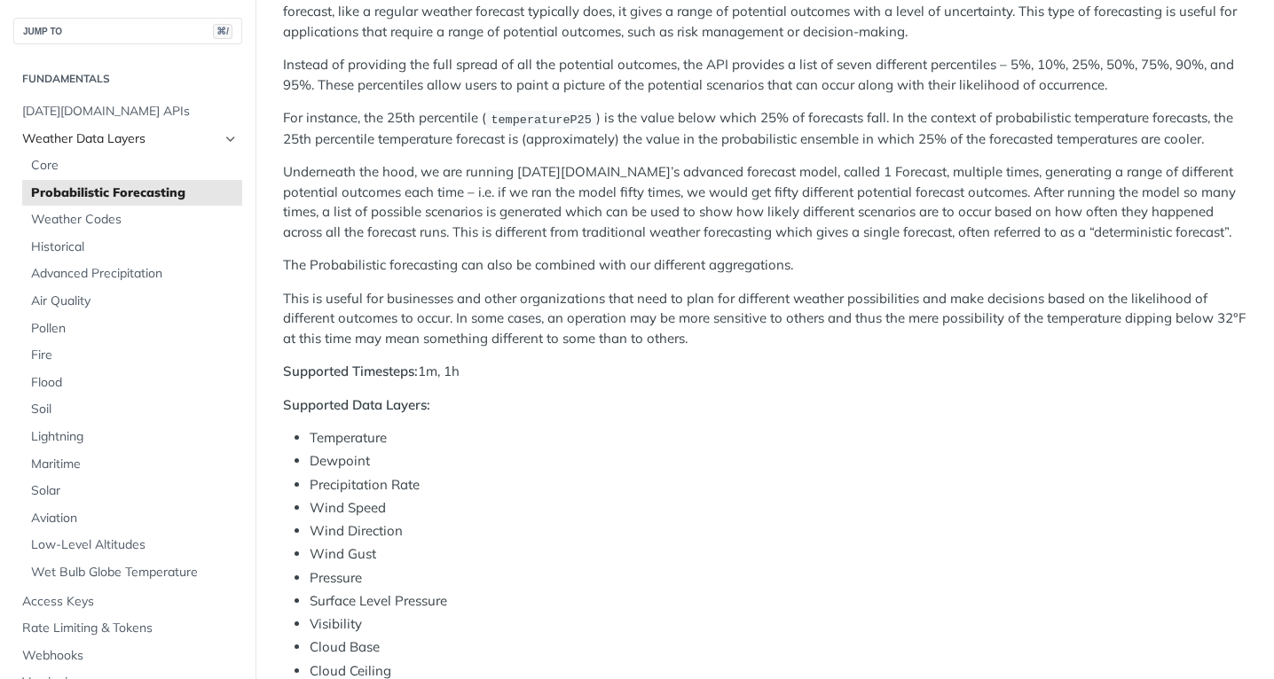
click at [224, 137] on icon "Hide subpages for Weather Data Layers" at bounding box center [231, 139] width 14 height 14
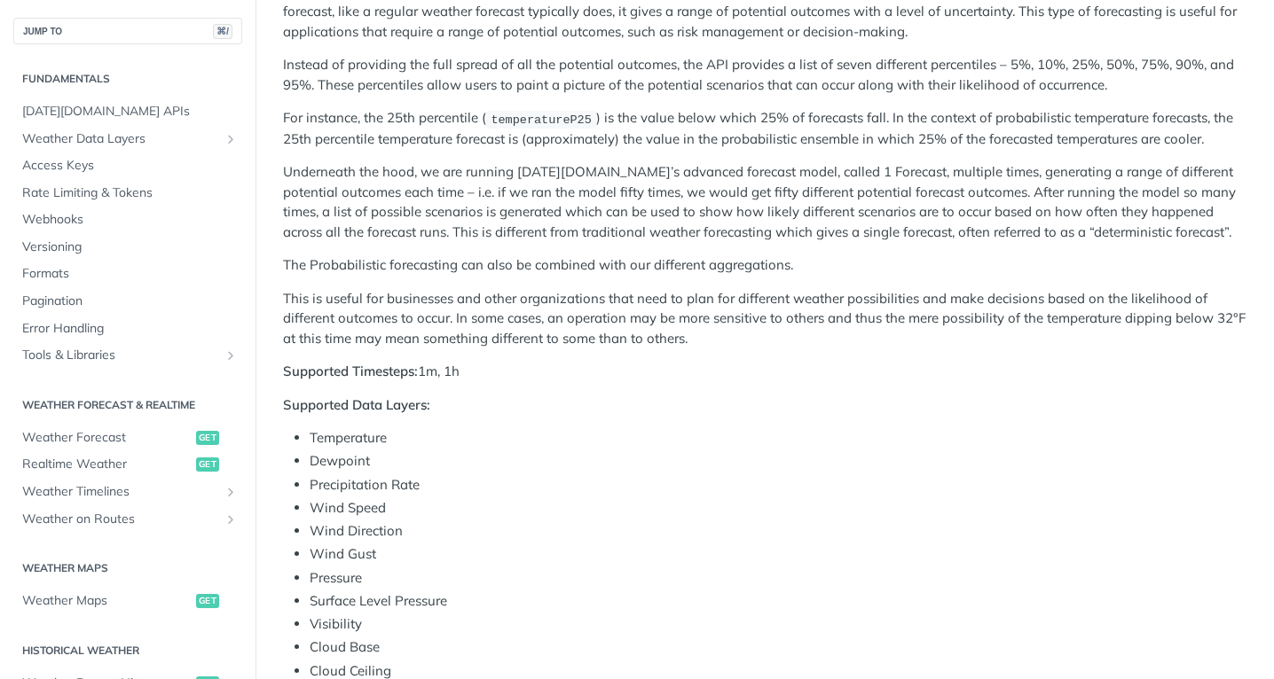
scroll to position [0, 0]
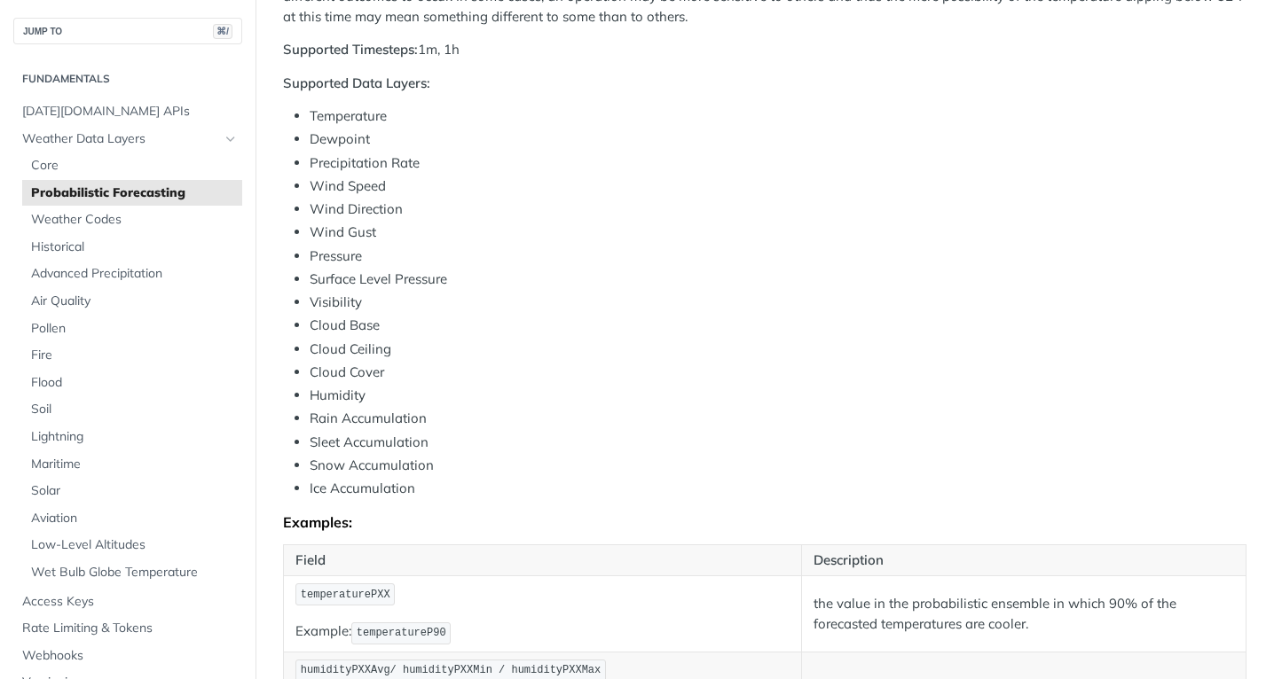
scroll to position [589, 0]
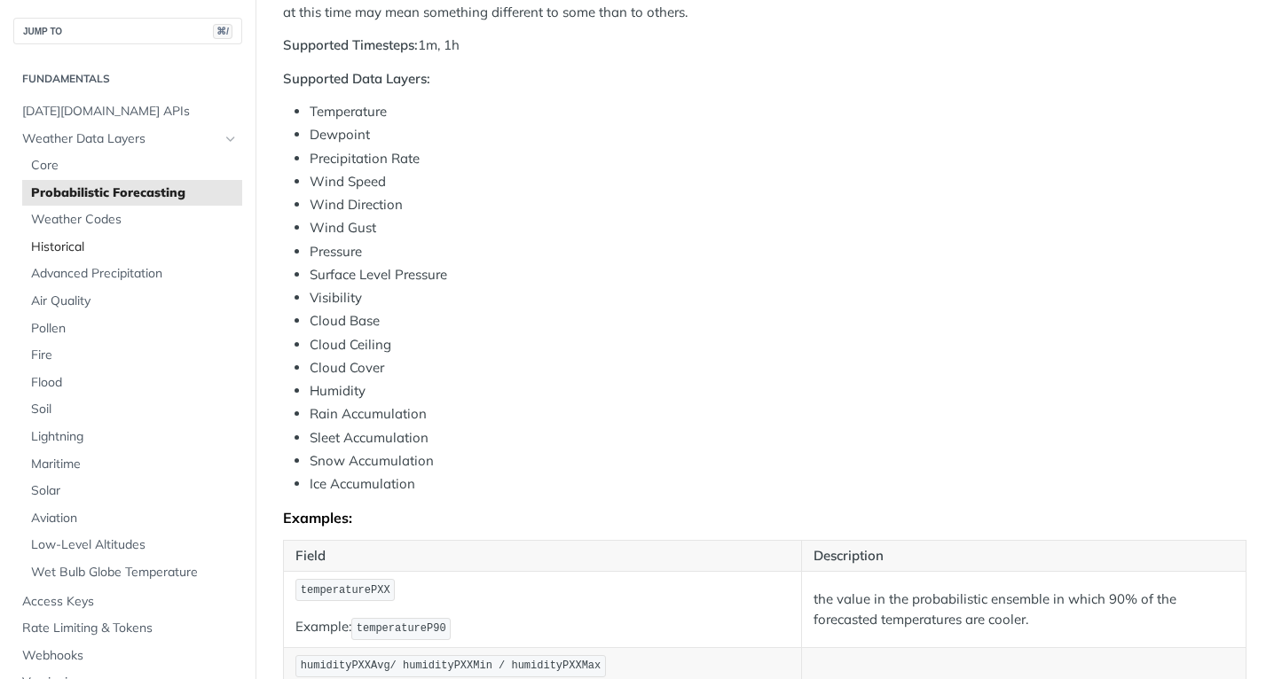
click at [114, 251] on span "Historical" at bounding box center [134, 248] width 207 height 18
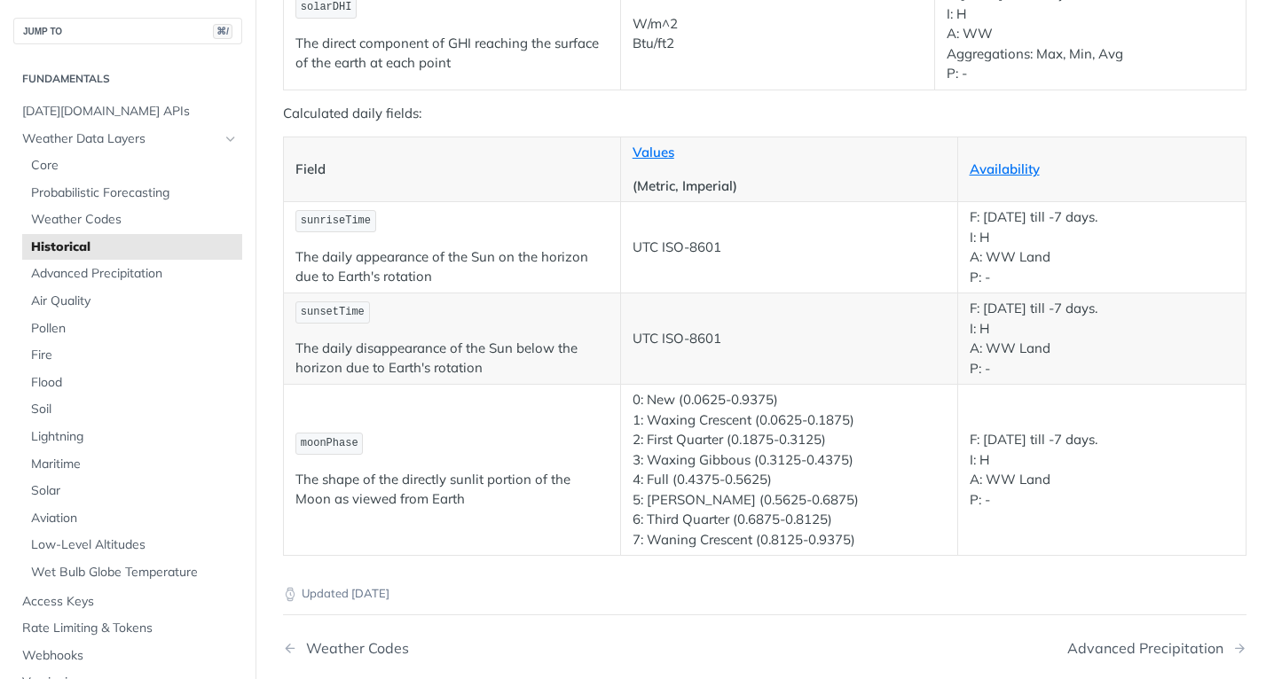
scroll to position [3153, 0]
